Goal: Find specific page/section: Find specific page/section

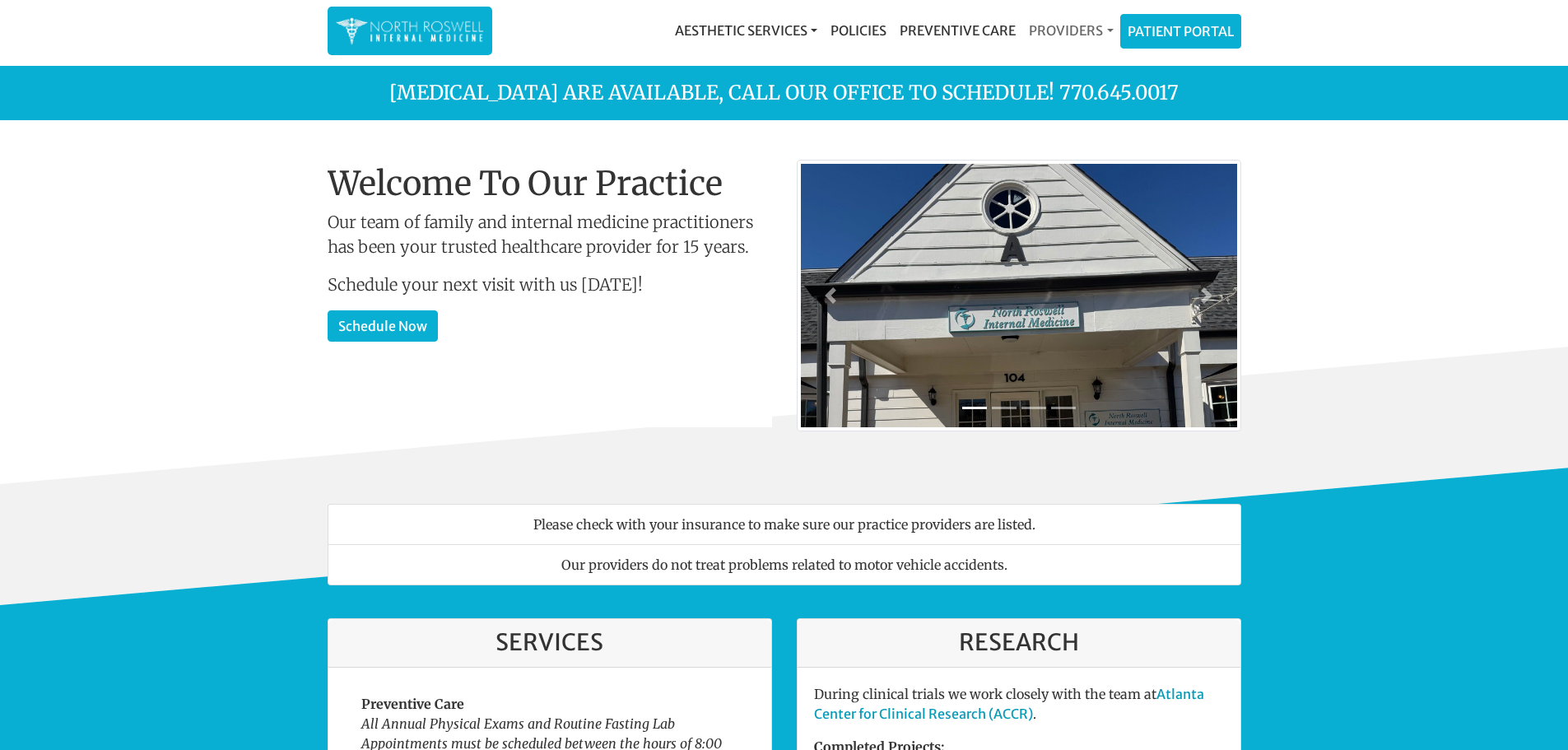
click at [1095, 32] on link "Providers" at bounding box center [1070, 31] width 97 height 33
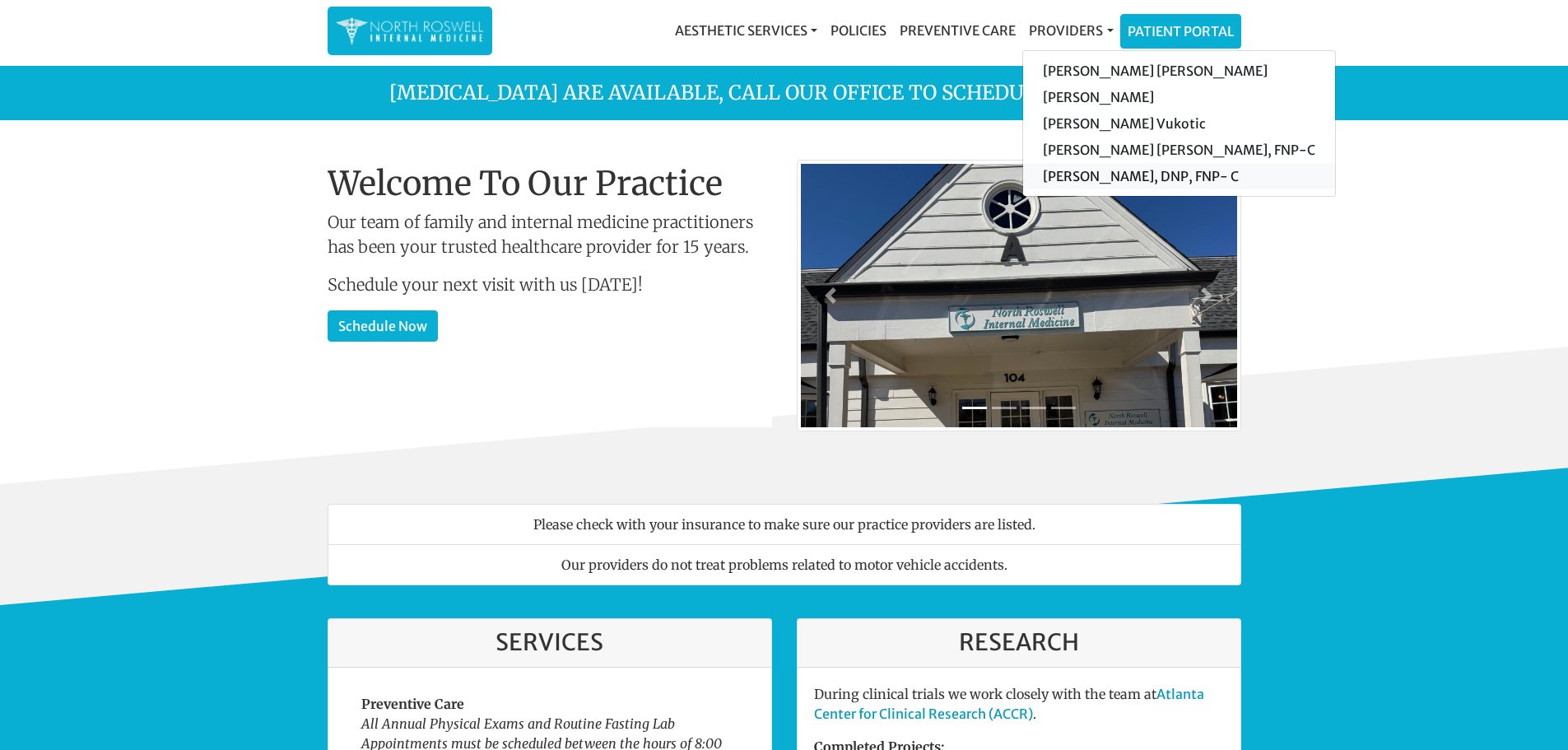
click at [1109, 179] on link "[PERSON_NAME], DNP, FNP- C" at bounding box center [1179, 176] width 312 height 26
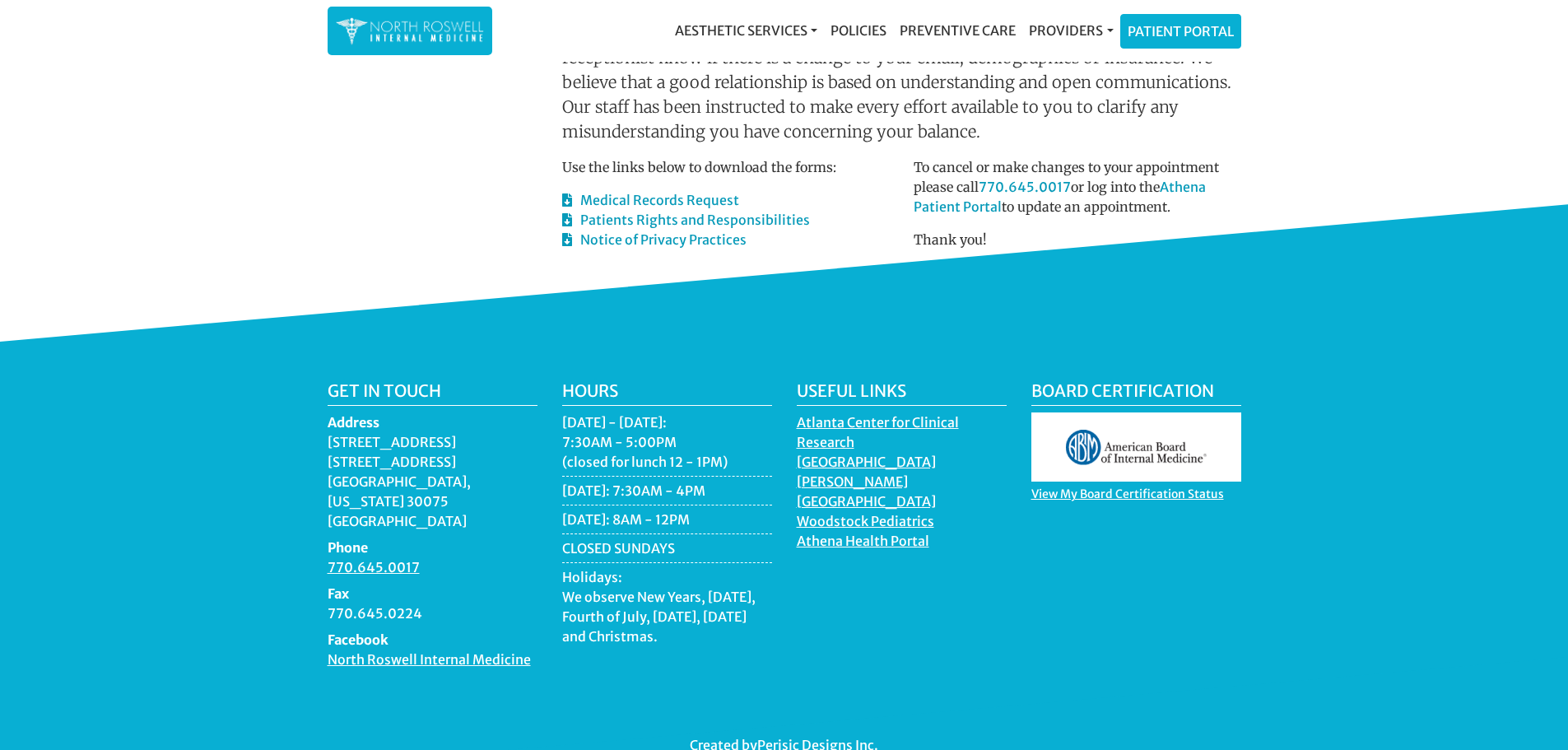
scroll to position [813, 0]
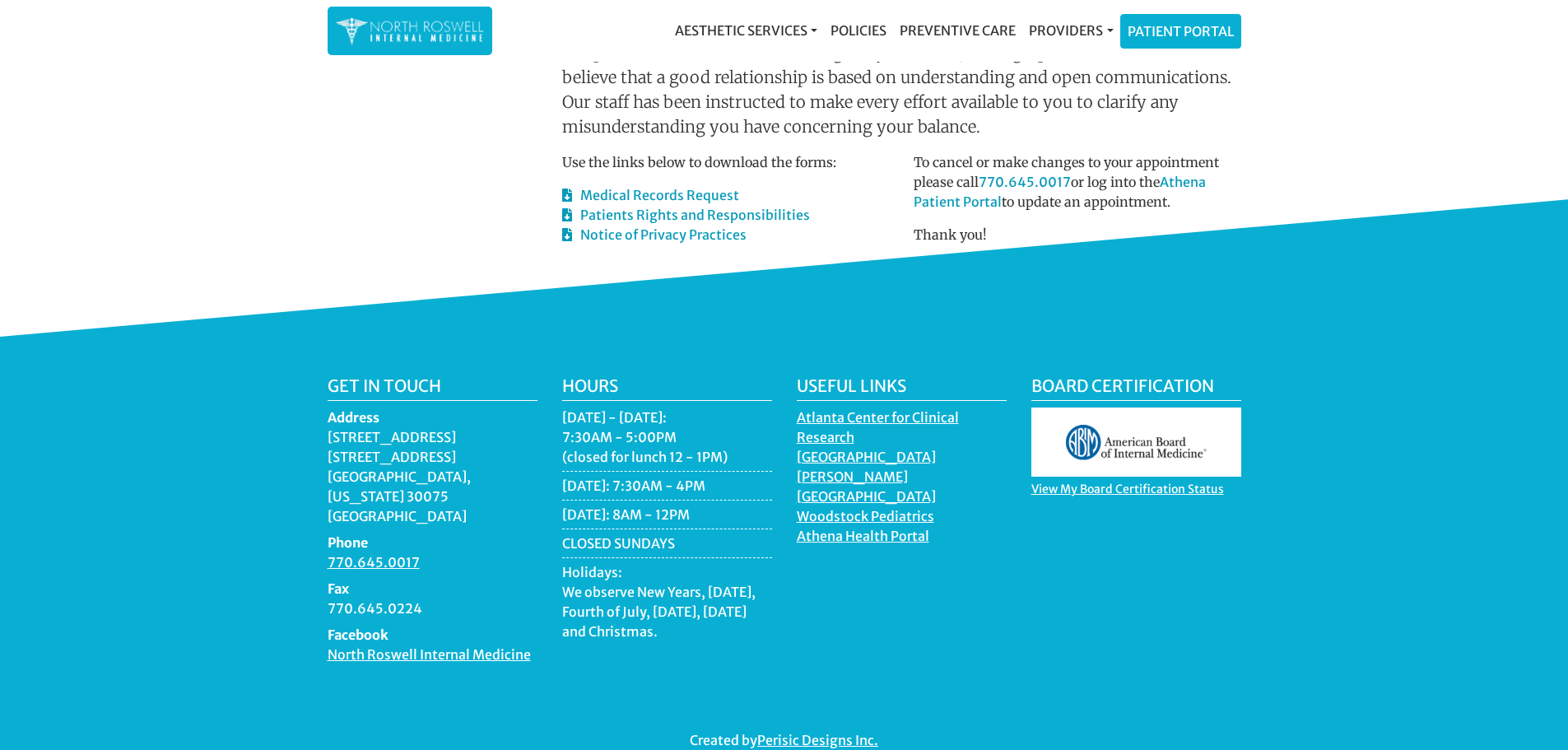
click at [660, 476] on li "[DATE]: 7:30AM - 4PM" at bounding box center [667, 488] width 210 height 25
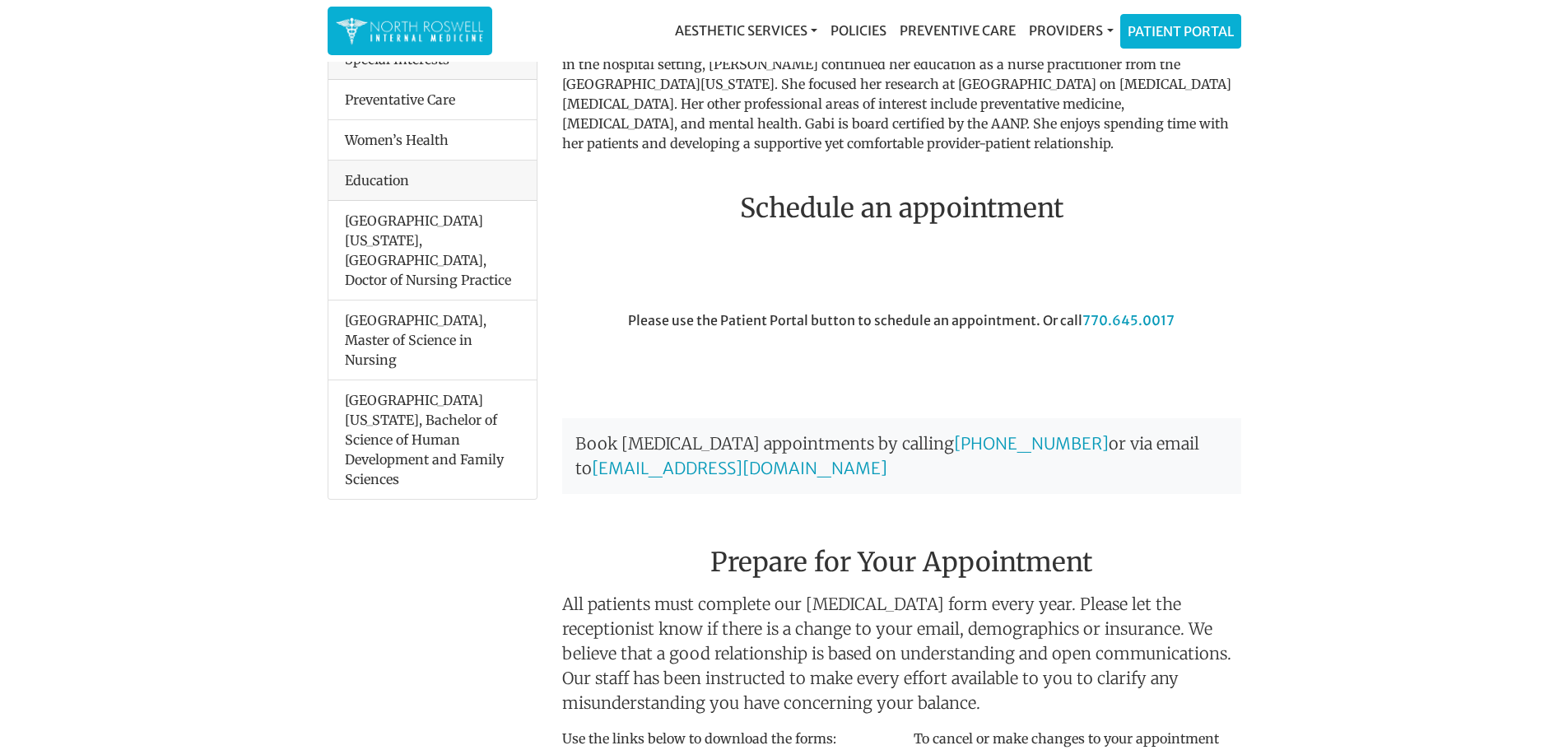
scroll to position [0, 0]
